Goal: Check status: Check status

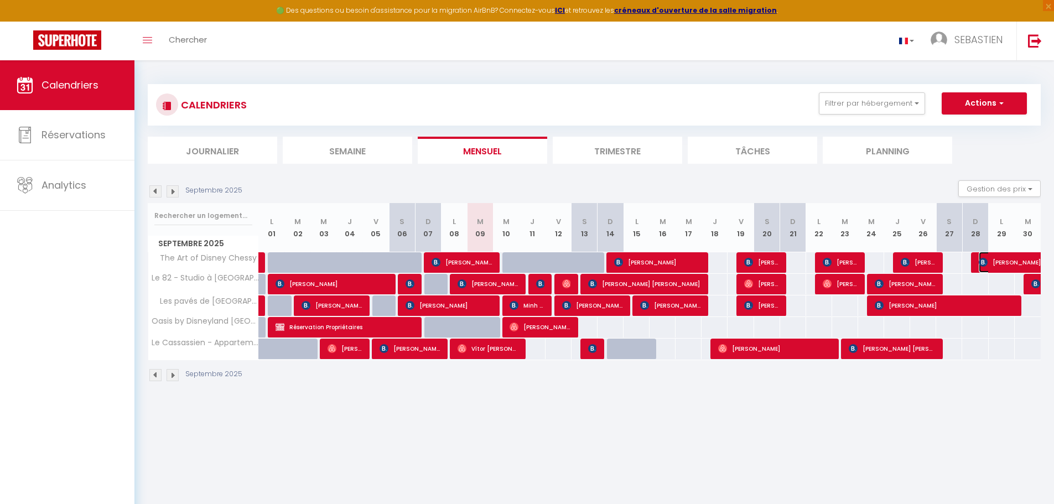
click at [1011, 258] on span "[PERSON_NAME]" at bounding box center [1030, 262] width 102 height 21
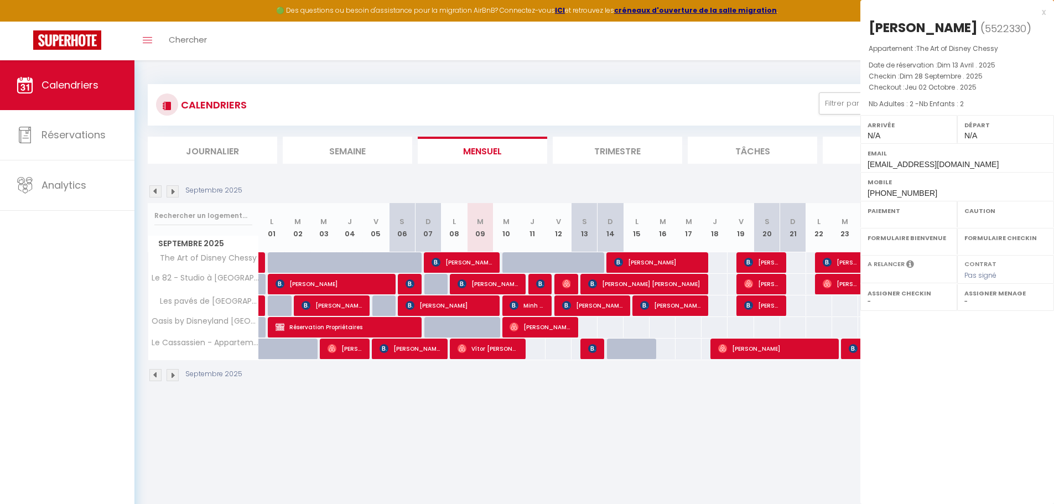
select select "OK"
select select "KO"
select select "0"
select select "1"
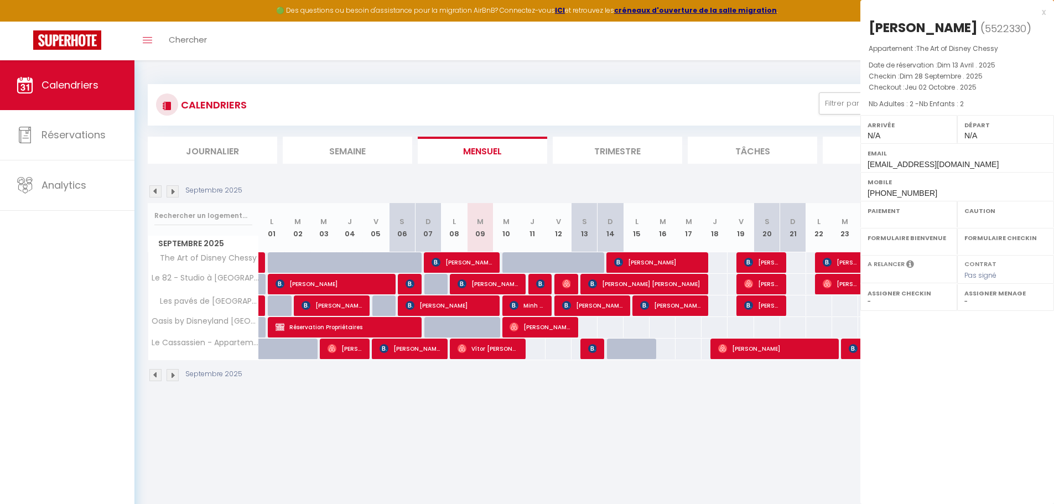
select select
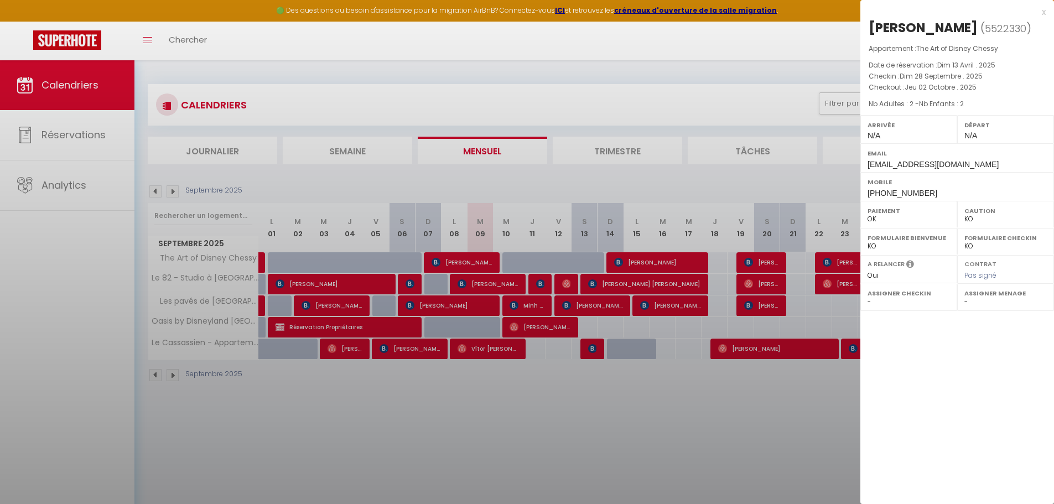
select select "42938"
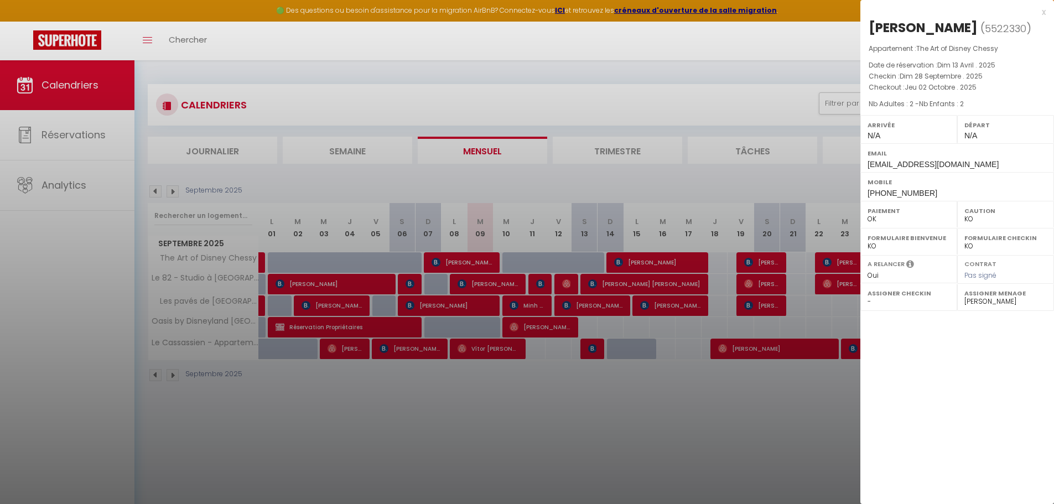
click at [753, 100] on div at bounding box center [527, 252] width 1054 height 504
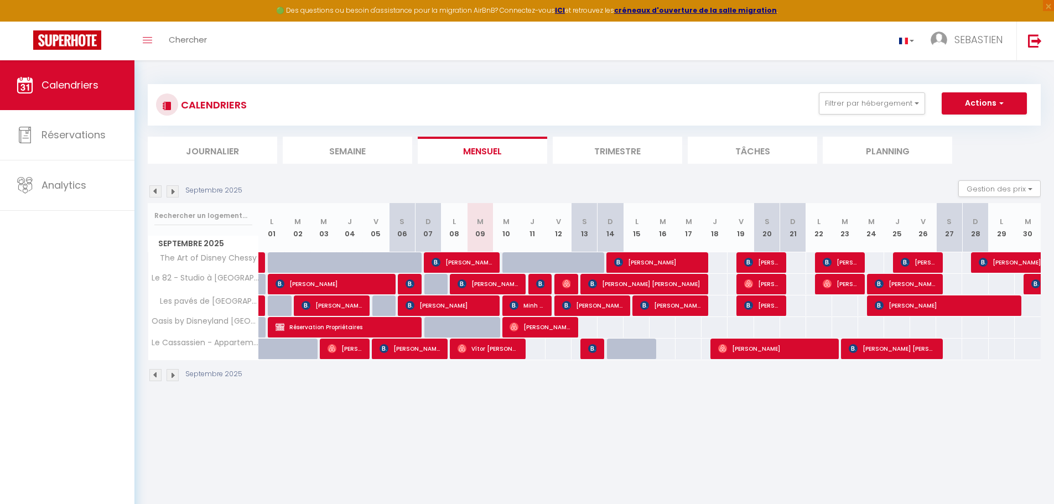
click at [172, 190] on img at bounding box center [173, 191] width 12 height 12
